Goal: Use online tool/utility: Utilize a website feature to perform a specific function

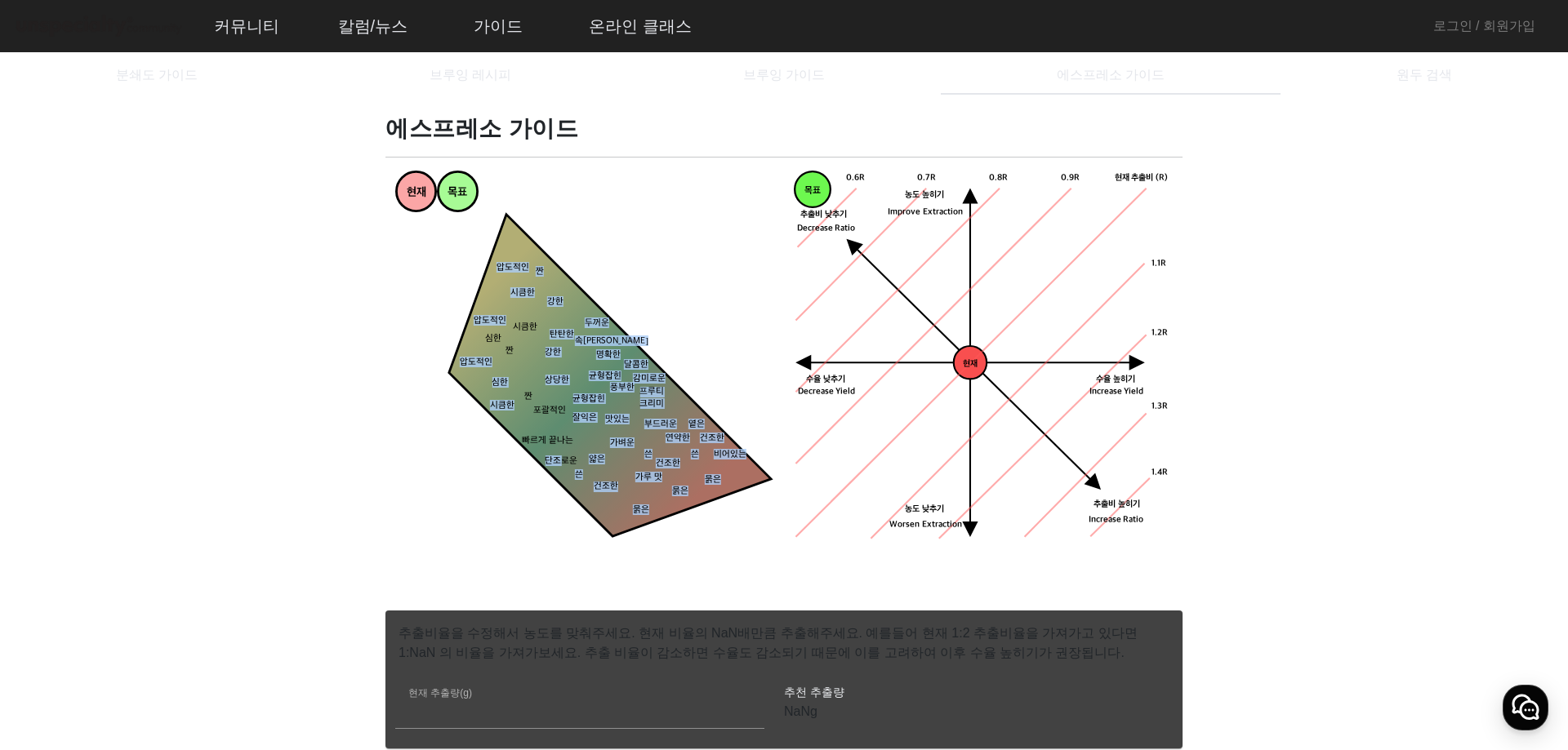
click at [565, 474] on g "짠 시큼한 묽은 묽은 묽은 건조한 건조한 옅은 연약한 얇은 가벼운 맛있는 잘익은 상당한 강한 강한 두꺼운 탄탄한 속이찬 명확한 쓴 비어있는 쓴…" at bounding box center [585, 400] width 373 height 373
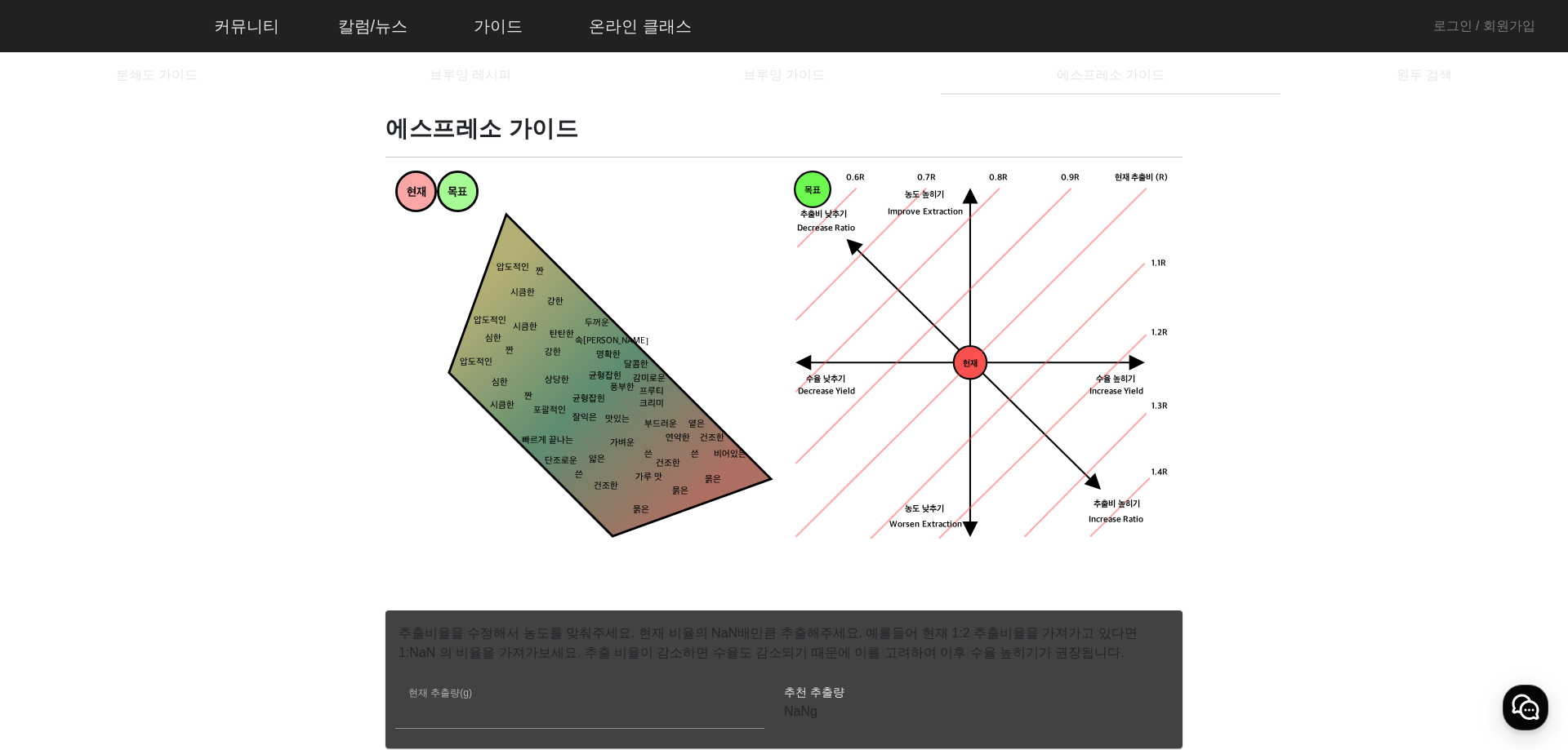
click at [581, 504] on polygon at bounding box center [585, 400] width 373 height 373
click at [610, 436] on polygon at bounding box center [585, 400] width 373 height 373
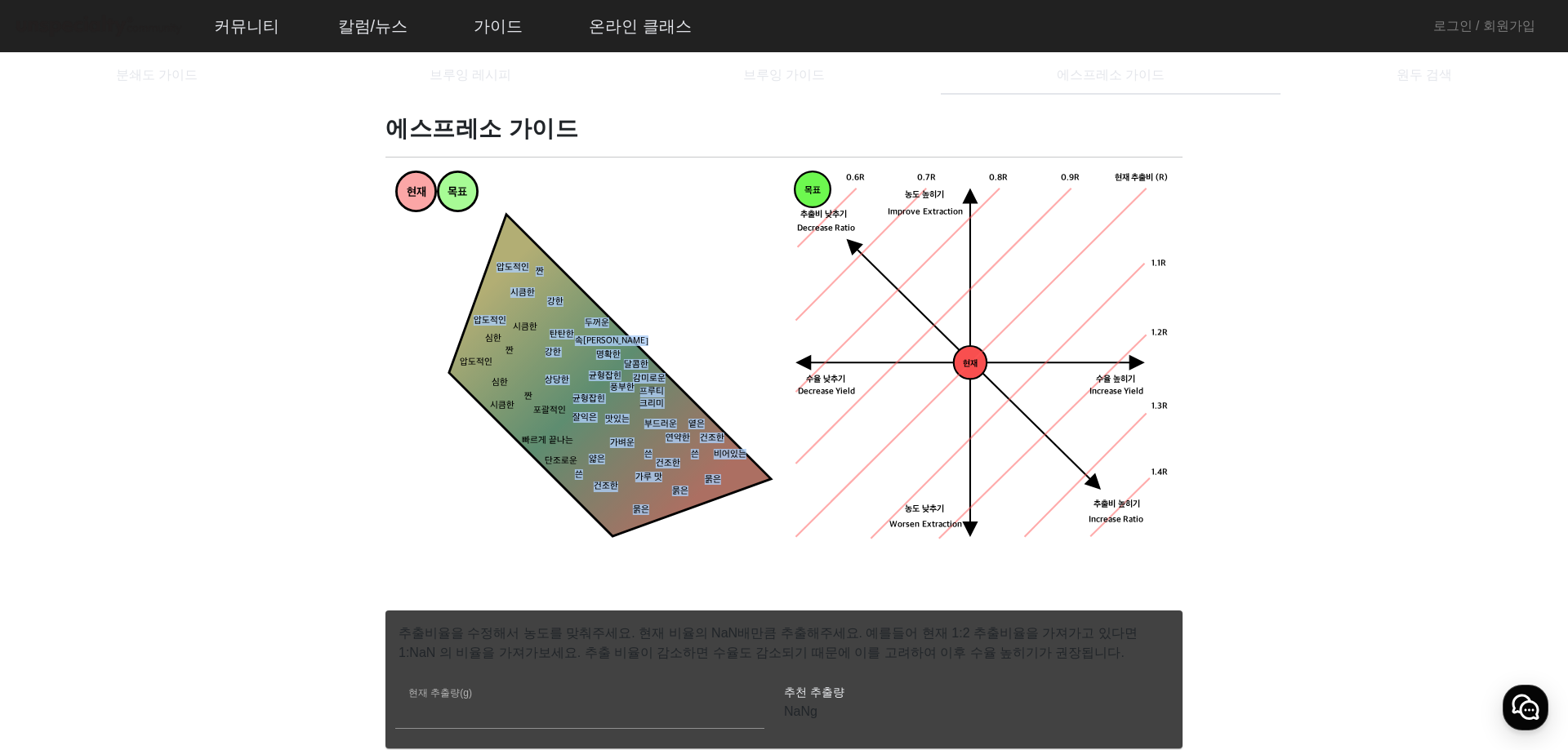
drag, startPoint x: 625, startPoint y: 375, endPoint x: 408, endPoint y: 367, distance: 217.1
click at [415, 363] on icon "짠 시큼한 묽은 묽은 묽은 건조한 건조한 옅은 연약한 얇은 가벼운 맛있는 잘익은 상당한 강한 강한 두꺼운 탄탄한 속이찬 명확한 쓴 비어있는 쓴…" at bounding box center [585, 402] width 379 height 379
click at [407, 434] on icon "짠 시큼한 묽은 묽은 묽은 건조한 건조한 옅은 연약한 얇은 가벼운 맛있는 잘익은 상당한 강한 강한 두꺼운 탄탄한 속이찬 명확한 쓴 비어있는 쓴…" at bounding box center [585, 402] width 379 height 379
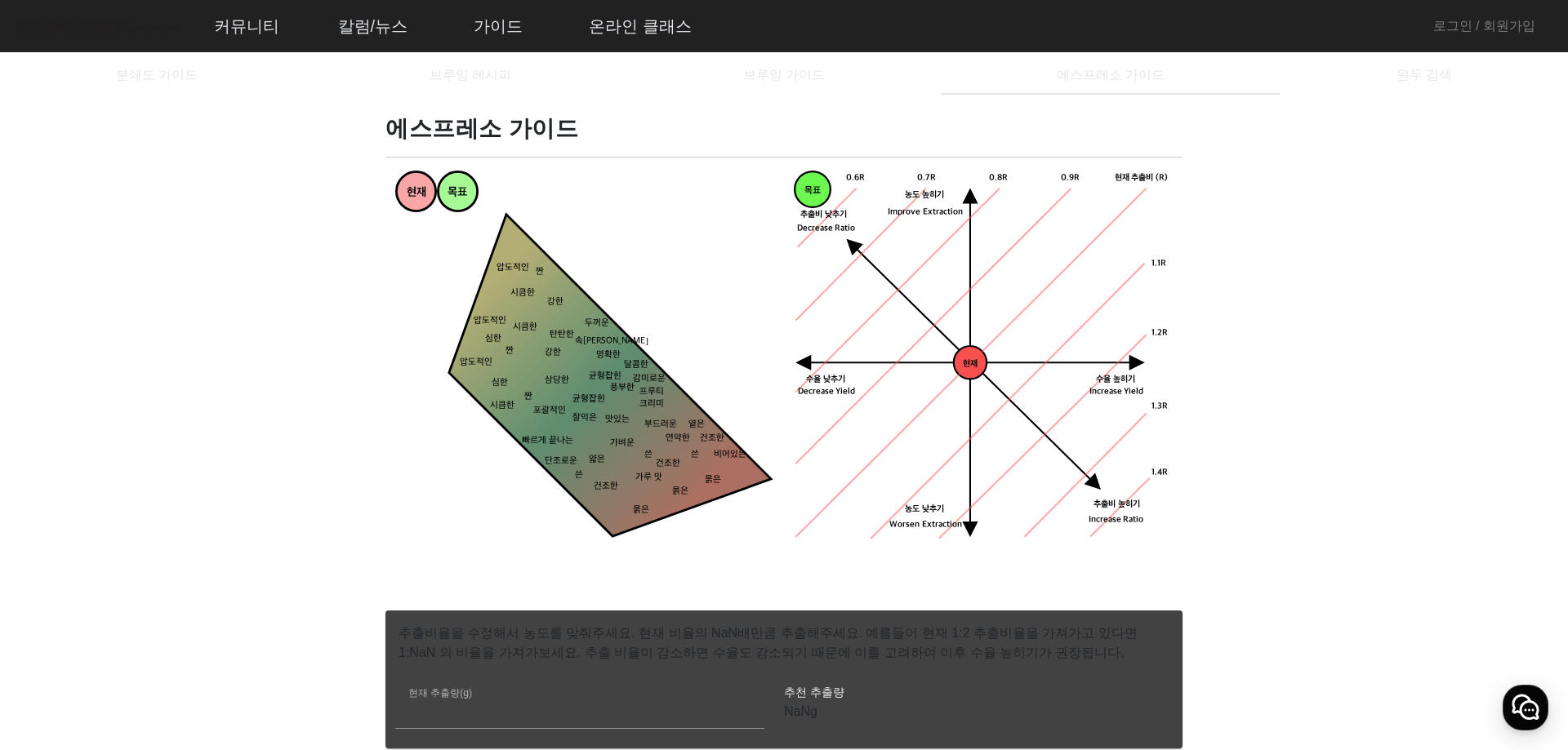
click at [433, 297] on icon "짠 시큼한 묽은 묽은 묽은 건조한 건조한 옅은 연약한 얇은 가벼운 맛있는 잘익은 상당한 강한 강한 두꺼운 탄탄한 속이찬 명확한 쓴 비어있는 쓴…" at bounding box center [585, 402] width 379 height 379
drag, startPoint x: 433, startPoint y: 297, endPoint x: 610, endPoint y: 350, distance: 184.8
click at [609, 350] on icon "짠 시큼한 묽은 묽은 묽은 건조한 건조한 옅은 연약한 얇은 가벼운 맛있는 잘익은 상당한 강한 강한 두꺼운 탄탄한 속이찬 명확한 쓴 비어있는 쓴…" at bounding box center [585, 402] width 379 height 379
click at [653, 309] on icon "짠 시큼한 묽은 묽은 묽은 건조한 건조한 옅은 연약한 얇은 가벼운 맛있는 잘익은 상당한 강한 강한 두꺼운 탄탄한 속이찬 명확한 쓴 비어있는 쓴…" at bounding box center [585, 402] width 379 height 379
